Goal: Information Seeking & Learning: Learn about a topic

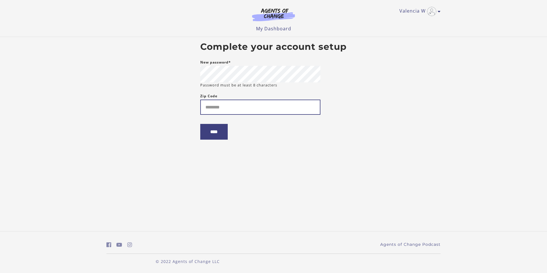
click at [230, 106] on input "Zip Code" at bounding box center [260, 107] width 120 height 15
type input "*****"
click at [200, 124] on input "****" at bounding box center [213, 132] width 27 height 16
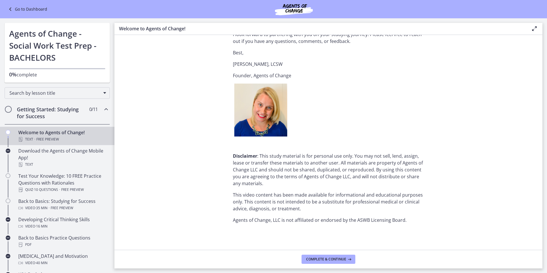
scroll to position [677, 0]
drag, startPoint x: 325, startPoint y: 260, endPoint x: 322, endPoint y: 252, distance: 7.9
click at [325, 259] on span "Complete & continue" at bounding box center [326, 259] width 40 height 5
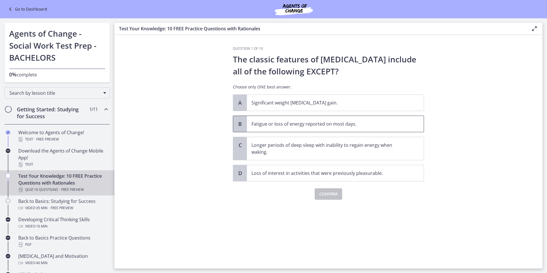
click at [366, 127] on p "Fatigue or loss of energy reported on most days." at bounding box center [330, 123] width 156 height 7
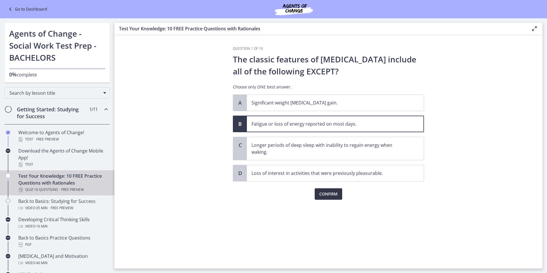
click at [332, 193] on span "Confirm" at bounding box center [328, 194] width 18 height 7
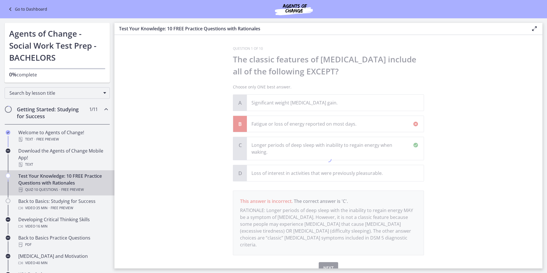
scroll to position [21, 0]
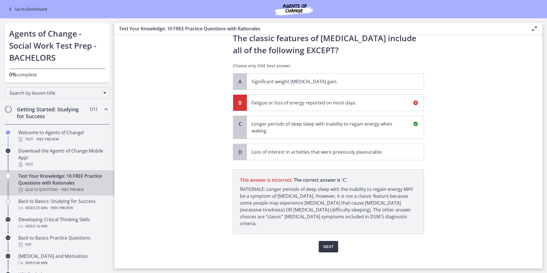
click at [330, 243] on span "Next" at bounding box center [328, 246] width 10 height 7
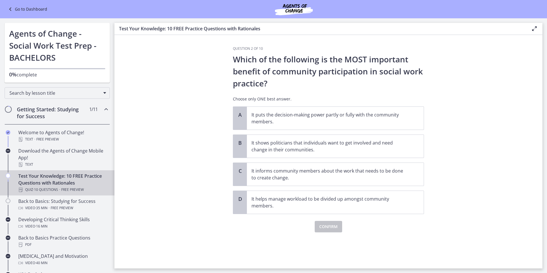
scroll to position [0, 0]
drag, startPoint x: 325, startPoint y: 155, endPoint x: 324, endPoint y: 158, distance: 3.4
click at [326, 155] on span "It shows politicians that individuals want to get involved and need change in t…" at bounding box center [335, 146] width 177 height 23
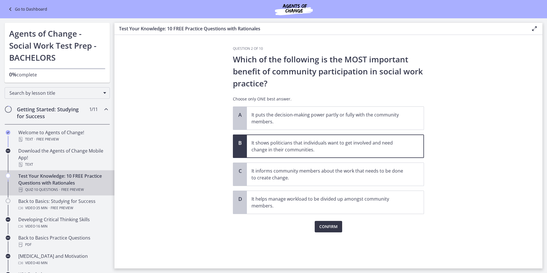
click at [329, 232] on button "Confirm" at bounding box center [328, 226] width 27 height 11
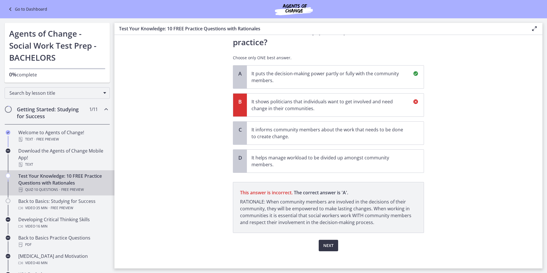
scroll to position [47, 0]
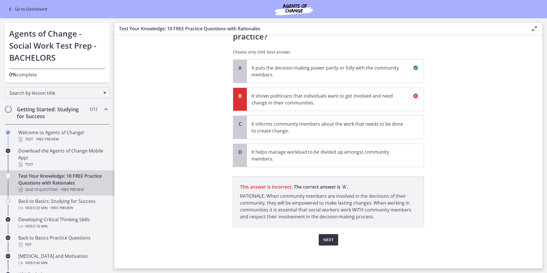
click at [332, 235] on button "Next" at bounding box center [328, 239] width 19 height 11
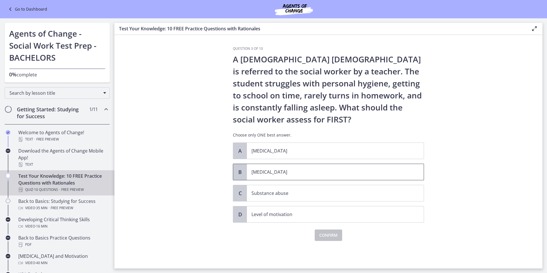
click at [324, 177] on span "Child neglect" at bounding box center [335, 172] width 177 height 16
click at [329, 235] on span "Confirm" at bounding box center [328, 235] width 18 height 7
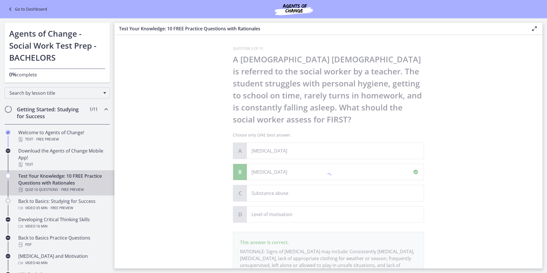
scroll to position [62, 0]
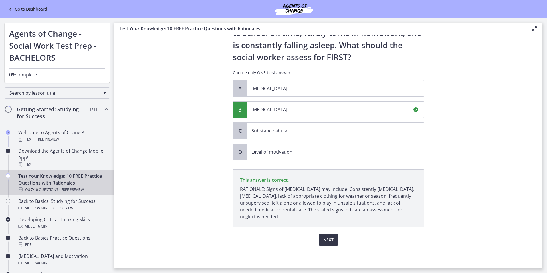
click at [327, 238] on span "Next" at bounding box center [328, 239] width 10 height 7
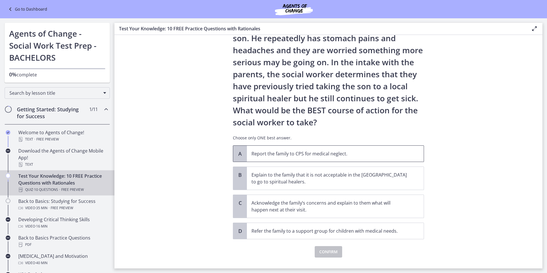
scroll to position [69, 0]
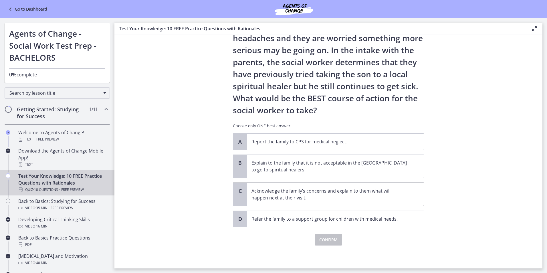
click at [329, 199] on p "Acknowledge the family’s concerns and explain to them what will happen next at …" at bounding box center [330, 194] width 156 height 14
click at [325, 241] on span "Confirm" at bounding box center [328, 239] width 18 height 7
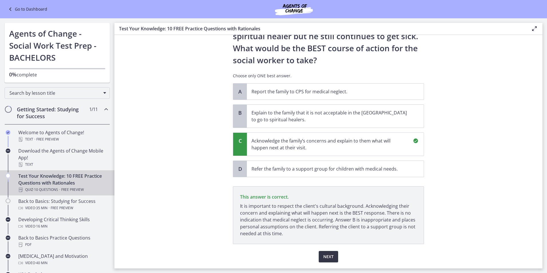
scroll to position [136, 0]
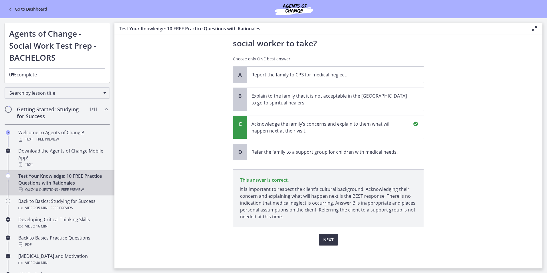
click at [325, 241] on span "Next" at bounding box center [328, 239] width 10 height 7
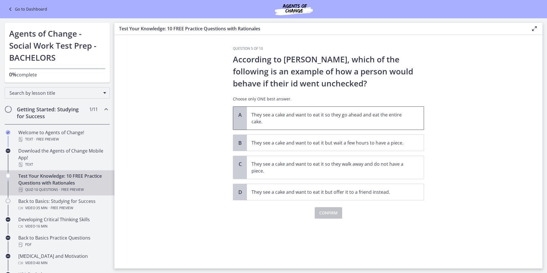
click at [353, 122] on p "They see a cake and want to eat it so they go ahead and eat the entire cake." at bounding box center [330, 118] width 156 height 14
click at [325, 214] on span "Confirm" at bounding box center [328, 213] width 18 height 7
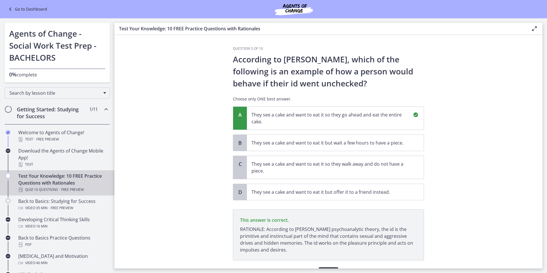
scroll to position [33, 0]
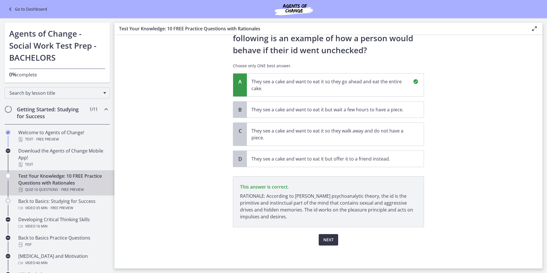
click at [323, 240] on span "Next" at bounding box center [328, 239] width 10 height 7
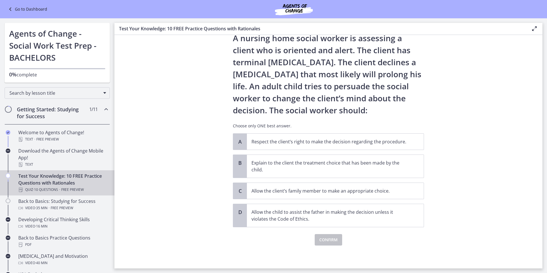
scroll to position [0, 0]
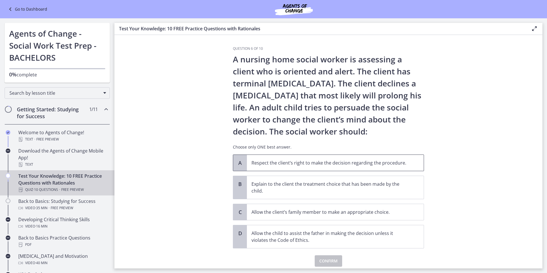
click at [322, 160] on p "Respect the client’s right to make the decision regarding the procedure." at bounding box center [330, 162] width 156 height 7
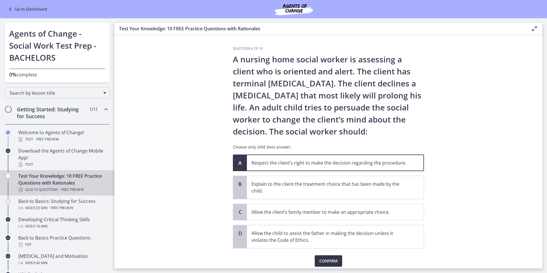
click at [325, 259] on span "Confirm" at bounding box center [328, 261] width 18 height 7
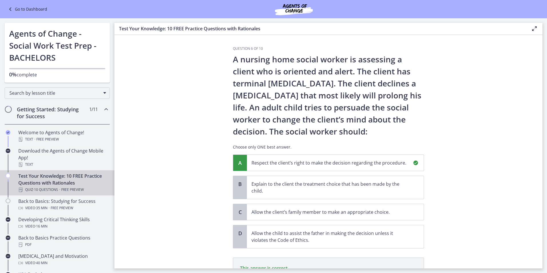
scroll to position [81, 0]
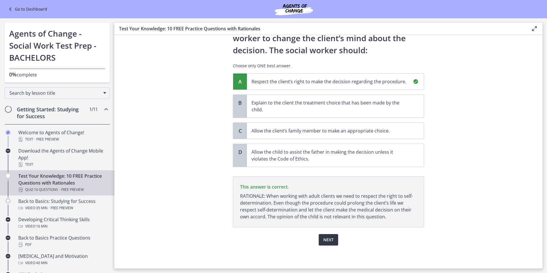
click at [328, 238] on span "Next" at bounding box center [328, 239] width 10 height 7
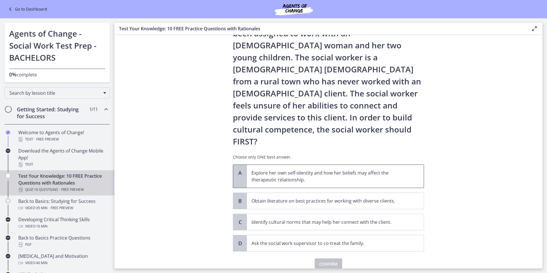
scroll to position [38, 0]
click at [317, 214] on span "Identify cultural norms that may help her connect with the client." at bounding box center [335, 222] width 177 height 16
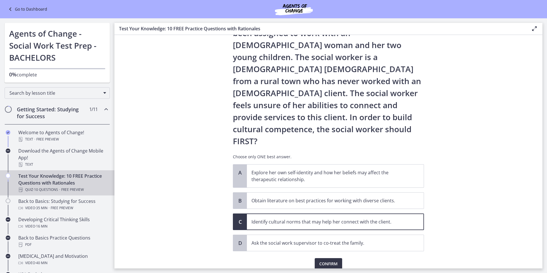
click at [323, 258] on button "Confirm" at bounding box center [328, 263] width 27 height 11
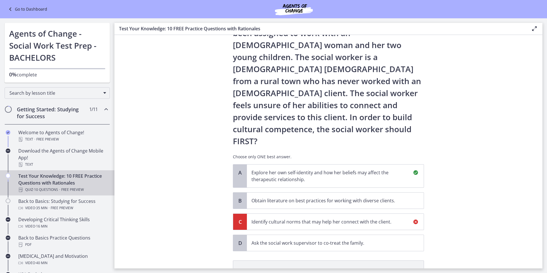
scroll to position [105, 0]
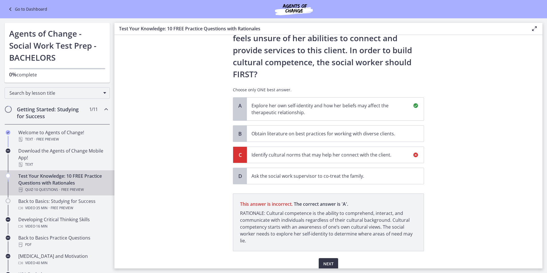
click at [323, 258] on button "Next" at bounding box center [328, 263] width 19 height 11
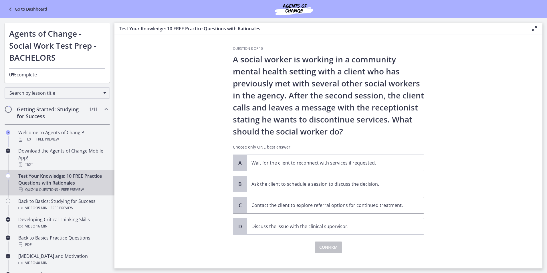
click at [302, 202] on p "Contact the client to explore referral options for continued treatment." at bounding box center [330, 205] width 156 height 7
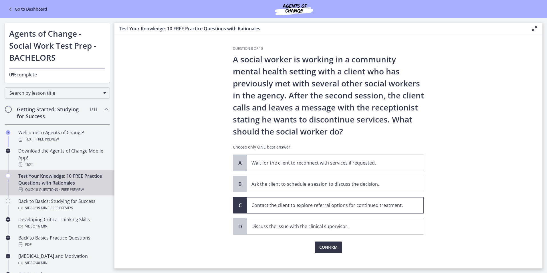
click at [334, 251] on button "Confirm" at bounding box center [328, 247] width 27 height 11
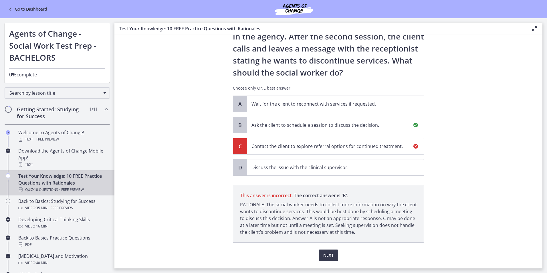
scroll to position [74, 0]
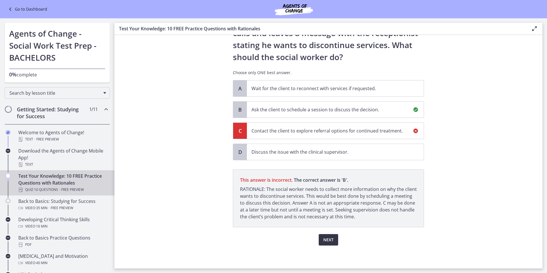
click at [326, 238] on span "Next" at bounding box center [328, 239] width 10 height 7
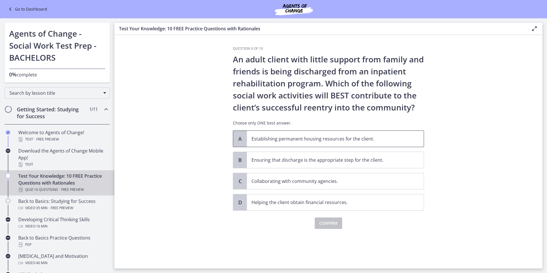
click at [293, 138] on p "Establishing permanent housing resources for the client." at bounding box center [330, 138] width 156 height 7
click at [330, 222] on span "Confirm" at bounding box center [328, 223] width 18 height 7
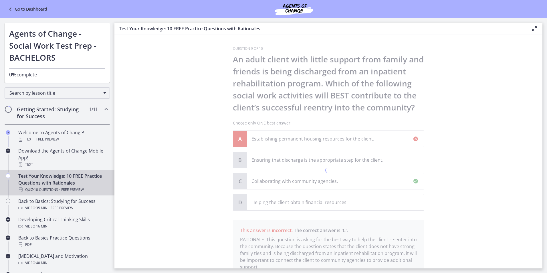
scroll to position [50, 0]
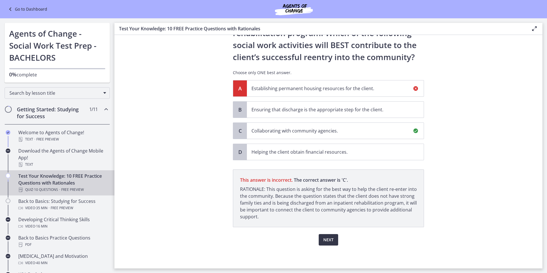
click at [326, 243] on span "Next" at bounding box center [328, 239] width 10 height 7
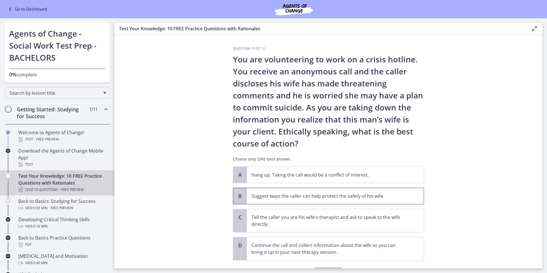
click at [263, 193] on p "Suggest ways the caller can help protect the safety of his wife." at bounding box center [330, 196] width 156 height 7
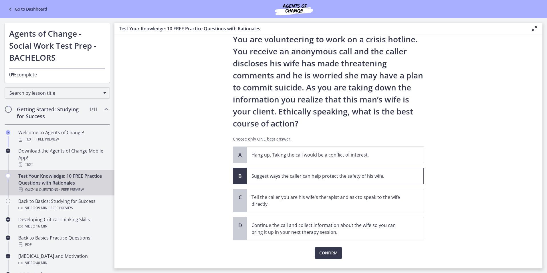
scroll to position [33, 0]
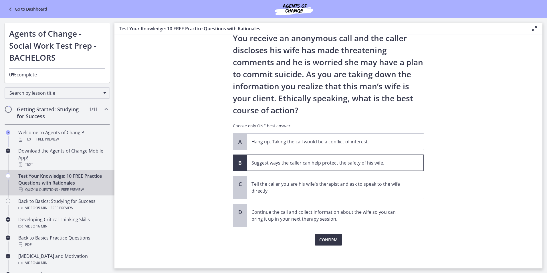
click at [327, 240] on span "Confirm" at bounding box center [328, 239] width 18 height 7
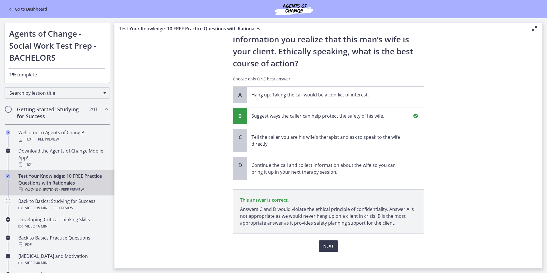
scroll to position [86, 0]
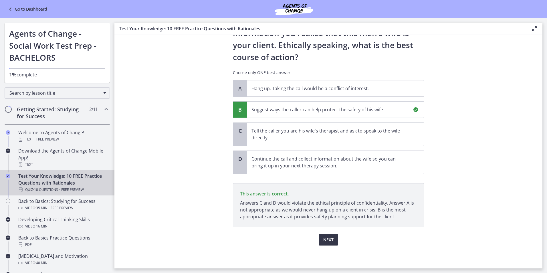
click at [335, 244] on button "Next" at bounding box center [328, 239] width 19 height 11
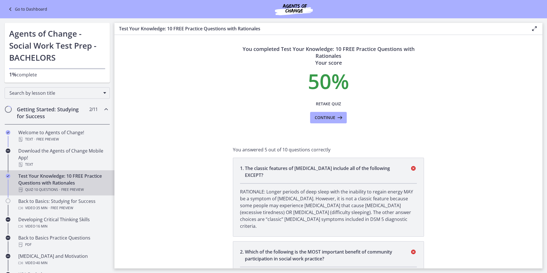
scroll to position [0, 0]
click at [329, 122] on button "Continue" at bounding box center [328, 118] width 37 height 11
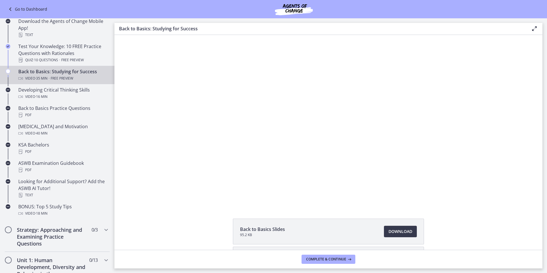
scroll to position [143, 0]
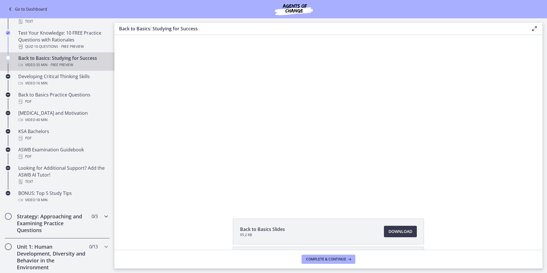
click at [103, 217] on icon "Chapters" at bounding box center [106, 216] width 7 height 7
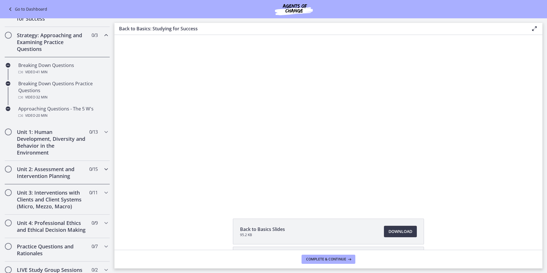
scroll to position [0, 0]
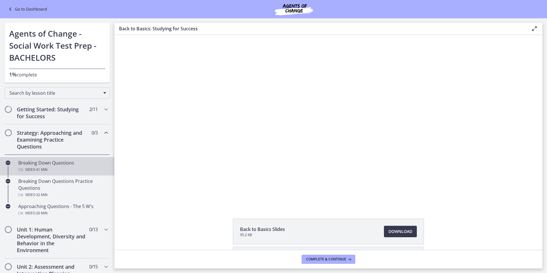
click at [72, 160] on div "Breaking Down Questions Video · 41 min" at bounding box center [62, 166] width 89 height 14
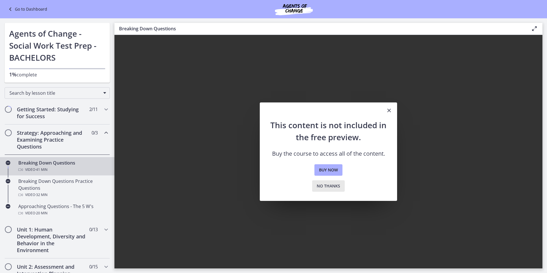
click at [329, 187] on span "No thanks" at bounding box center [328, 186] width 23 height 7
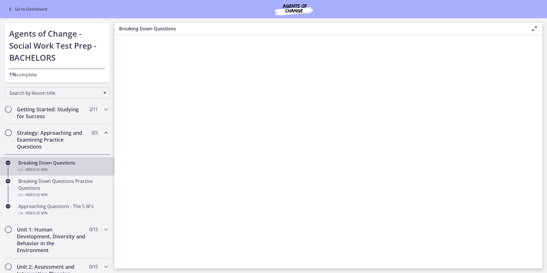
click at [29, 5] on div "Go to Dashboard" at bounding box center [273, 9] width 547 height 18
click at [31, 9] on link "Go to Dashboard" at bounding box center [27, 9] width 40 height 7
